Goal: Task Accomplishment & Management: Use online tool/utility

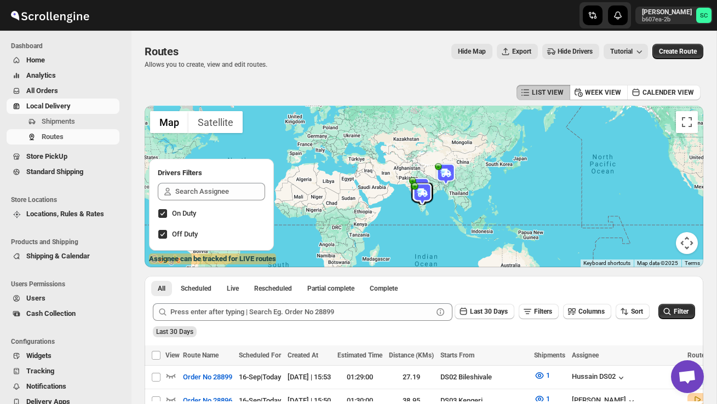
click at [70, 118] on span "Shipments" at bounding box center [58, 121] width 33 height 8
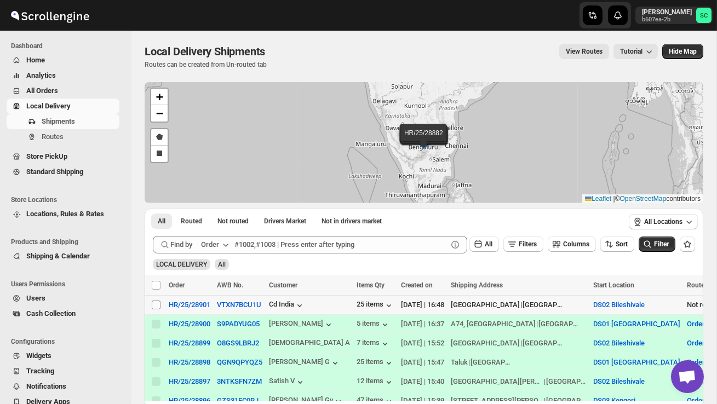
click at [155, 306] on input "Select shipment" at bounding box center [156, 305] width 9 height 9
checkbox input "true"
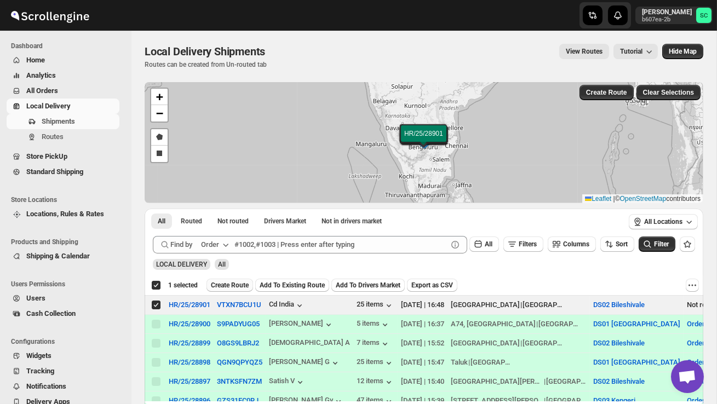
click at [241, 284] on span "Create Route" at bounding box center [230, 285] width 38 height 9
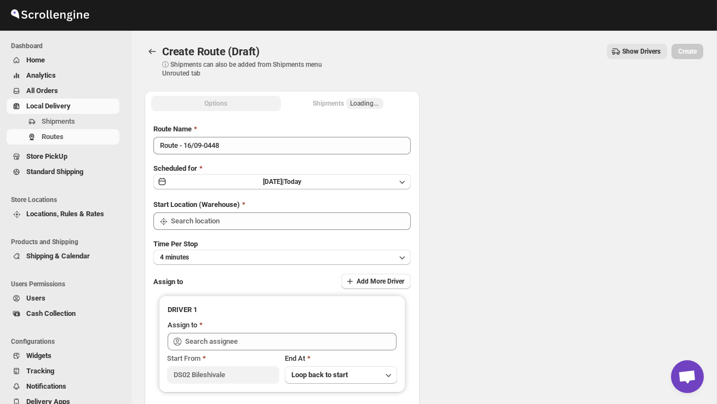
type input "DS02 Bileshivale"
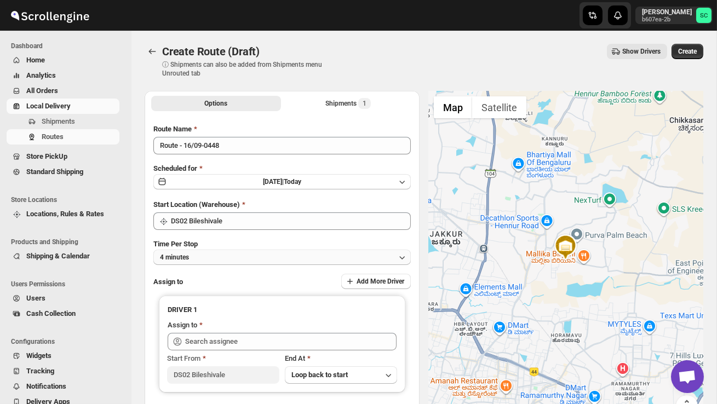
click at [246, 253] on button "4 minutes" at bounding box center [281, 257] width 257 height 15
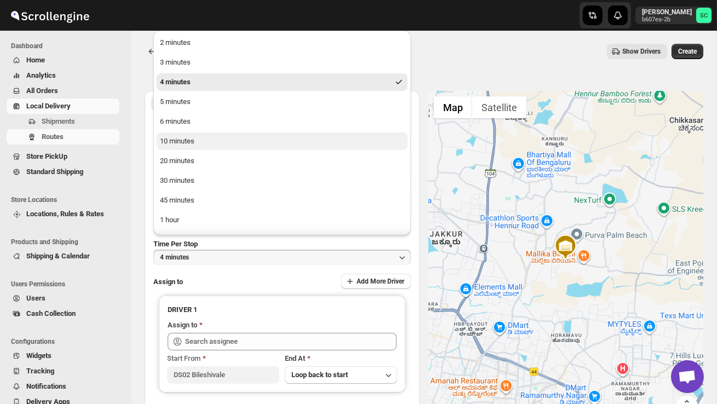
click at [197, 144] on button "10 minutes" at bounding box center [282, 142] width 251 height 18
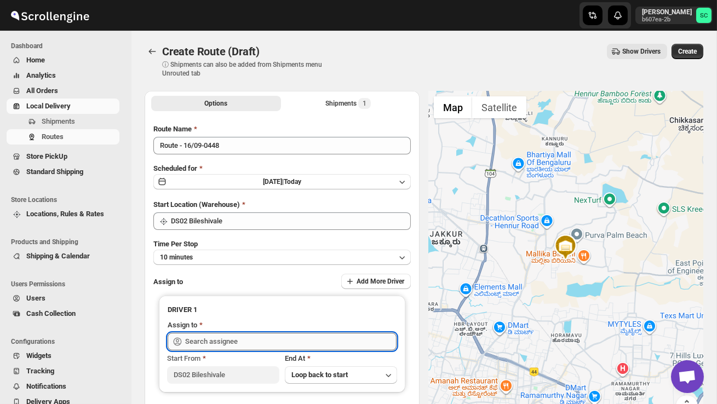
click at [249, 344] on input "text" at bounding box center [290, 342] width 211 height 18
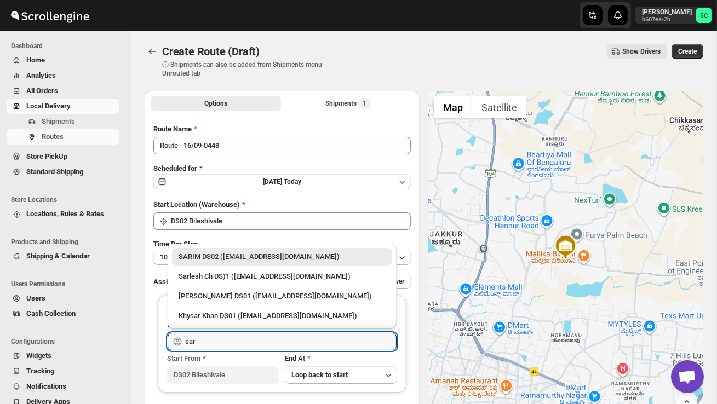
click at [273, 261] on div "SARIM DS02 ([EMAIL_ADDRESS][DOMAIN_NAME])" at bounding box center [282, 256] width 207 height 11
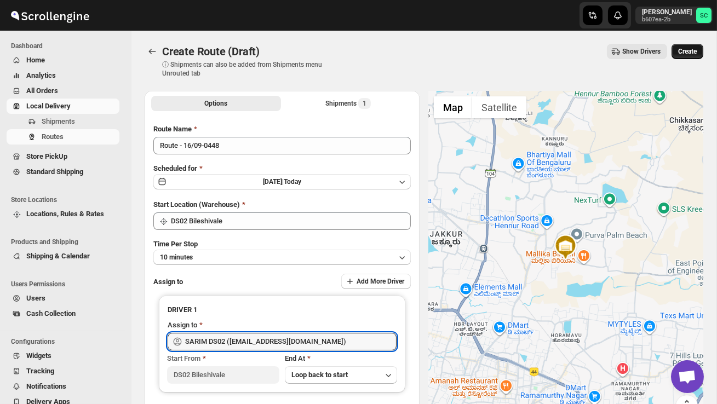
type input "SARIM DS02 ([EMAIL_ADDRESS][DOMAIN_NAME])"
click at [698, 50] on button "Create" at bounding box center [688, 51] width 32 height 15
